Goal: Book appointment/travel/reservation

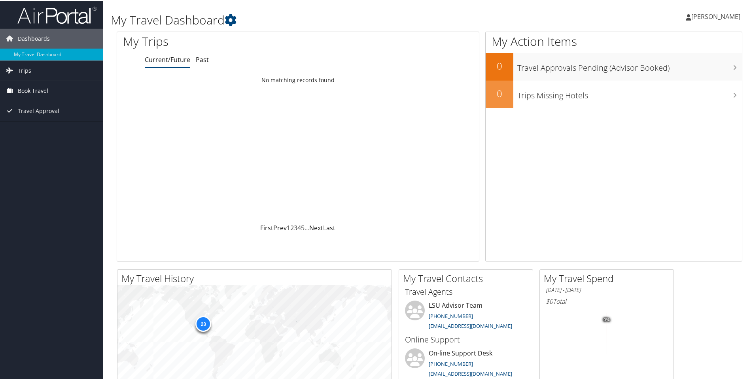
click at [30, 92] on span "Book Travel" at bounding box center [33, 90] width 30 height 20
click at [61, 115] on link "Book/Manage Online Trips" at bounding box center [51, 118] width 103 height 12
click at [48, 90] on link "Book Travel" at bounding box center [51, 90] width 103 height 20
click at [45, 119] on link "Book/Manage Online Trips" at bounding box center [51, 118] width 103 height 12
